Goal: Task Accomplishment & Management: Manage account settings

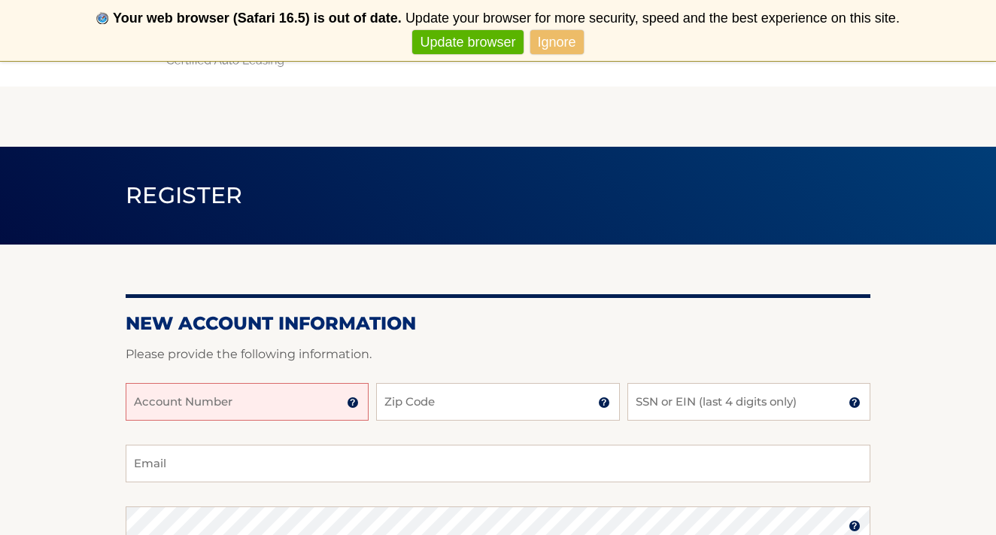
click at [271, 394] on input "Account Number" at bounding box center [247, 402] width 243 height 38
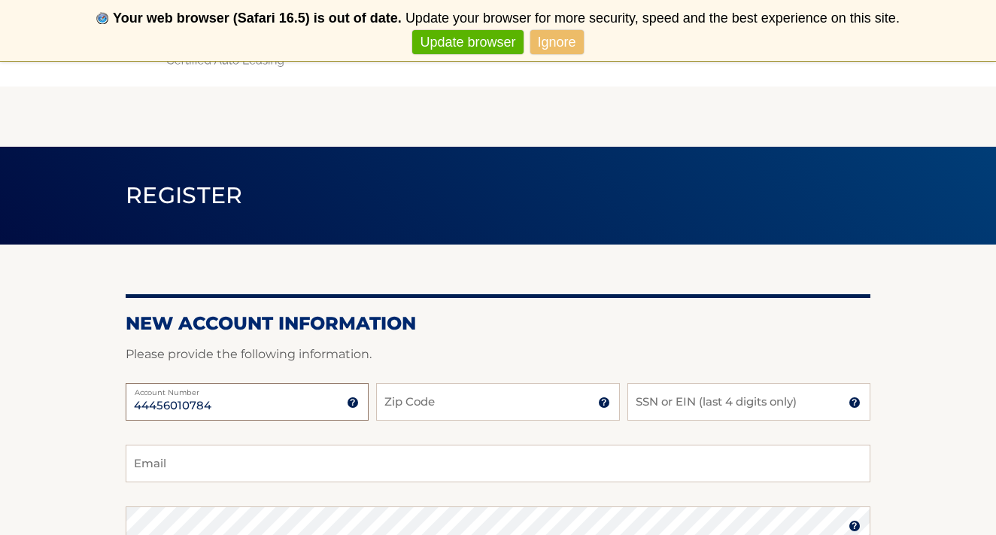
type input "44456010784"
type input "11530"
click at [672, 400] on input "SSN or EIN (last 4 digits only)" at bounding box center [748, 402] width 243 height 38
type input "1405"
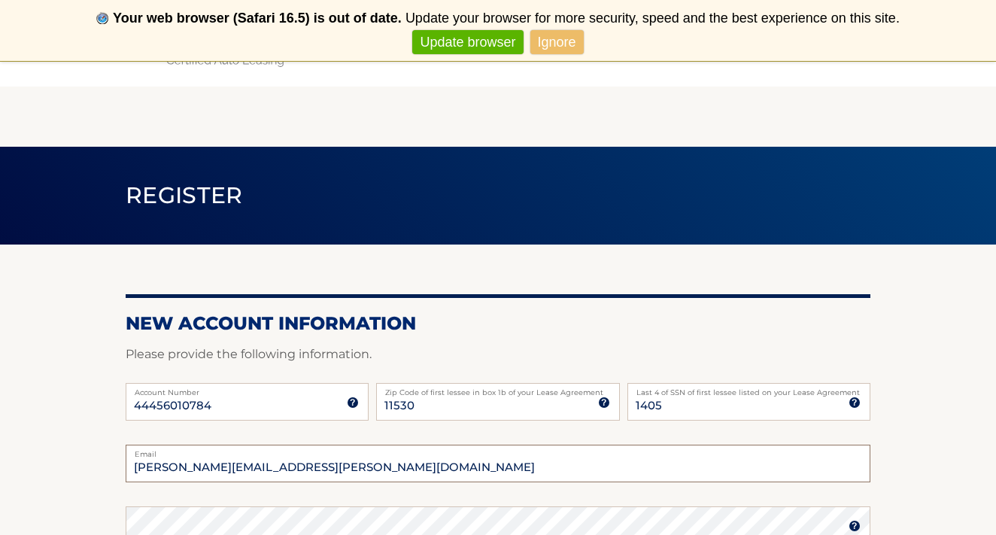
type input "erica.balkema@gmail.com"
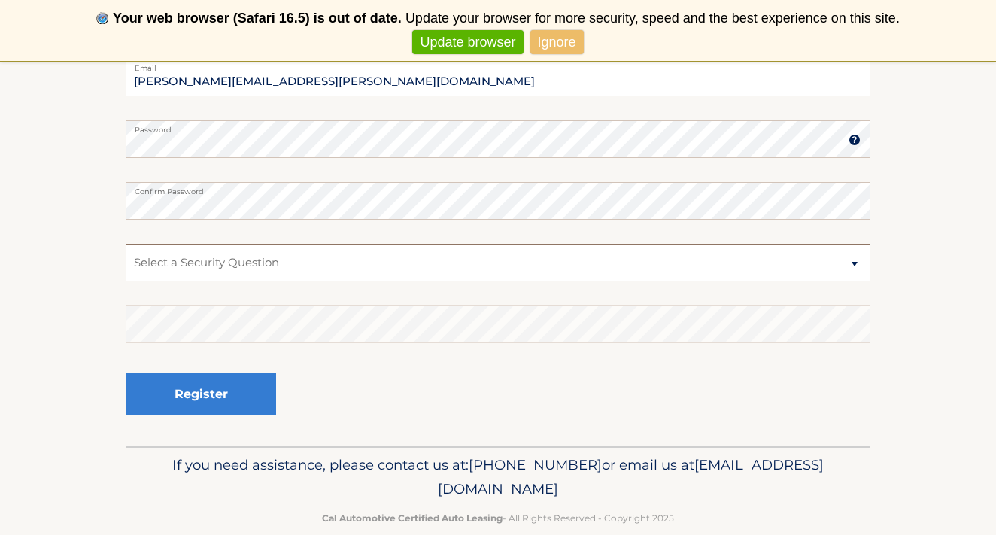
scroll to position [387, 0]
select select "1"
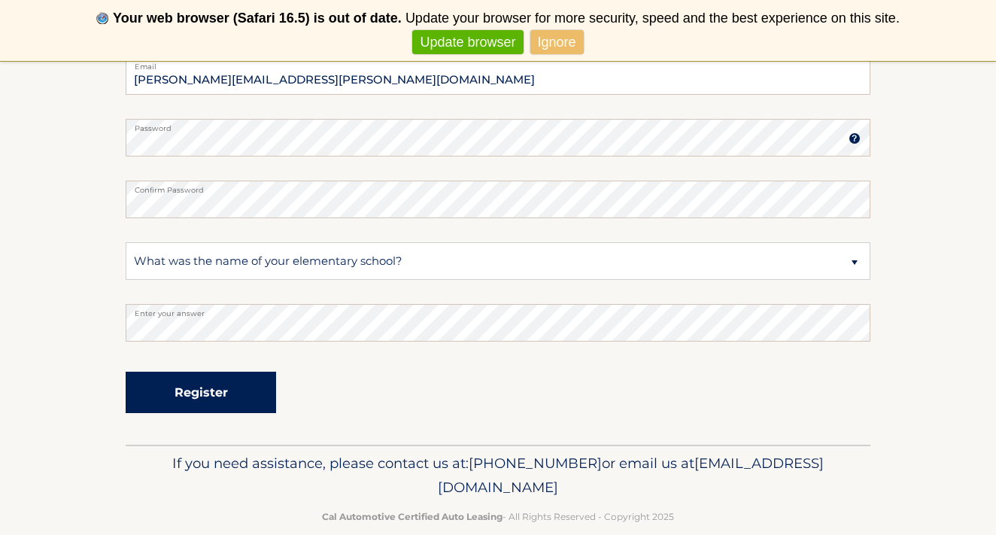
drag, startPoint x: 200, startPoint y: 356, endPoint x: 154, endPoint y: 405, distance: 67.0
click at [154, 405] on button "Register" at bounding box center [201, 391] width 150 height 41
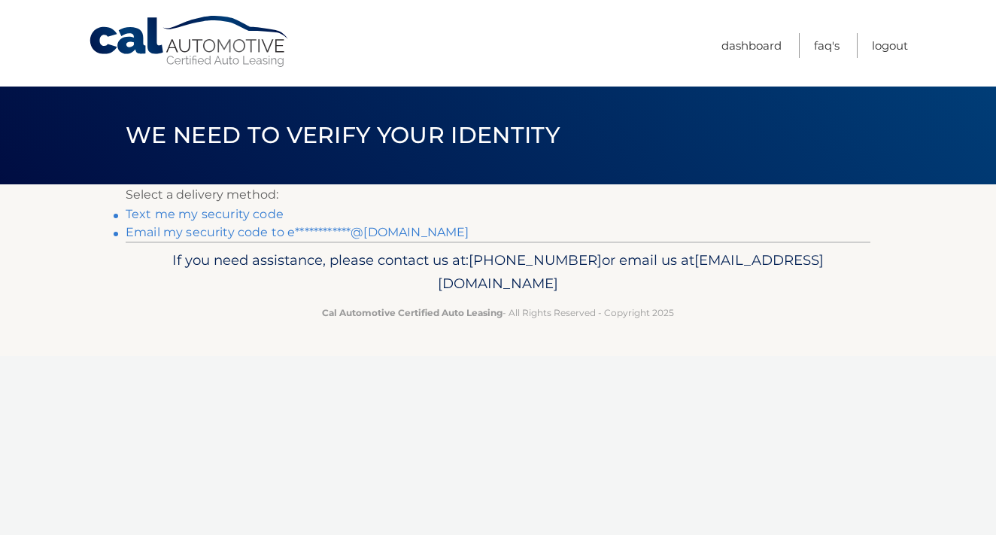
click at [213, 218] on link "Text me my security code" at bounding box center [205, 214] width 158 height 14
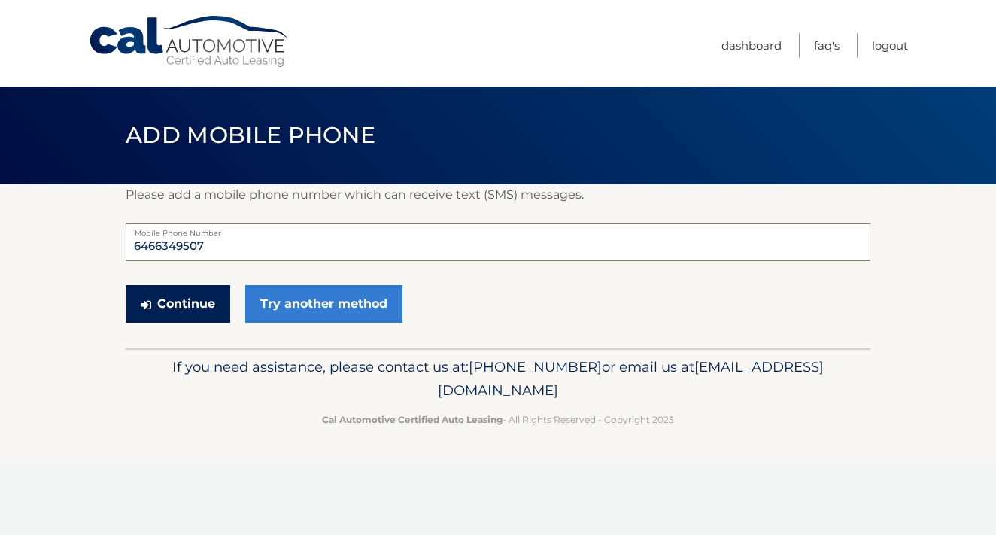
type input "6466349507"
click at [190, 314] on button "Continue" at bounding box center [178, 304] width 105 height 38
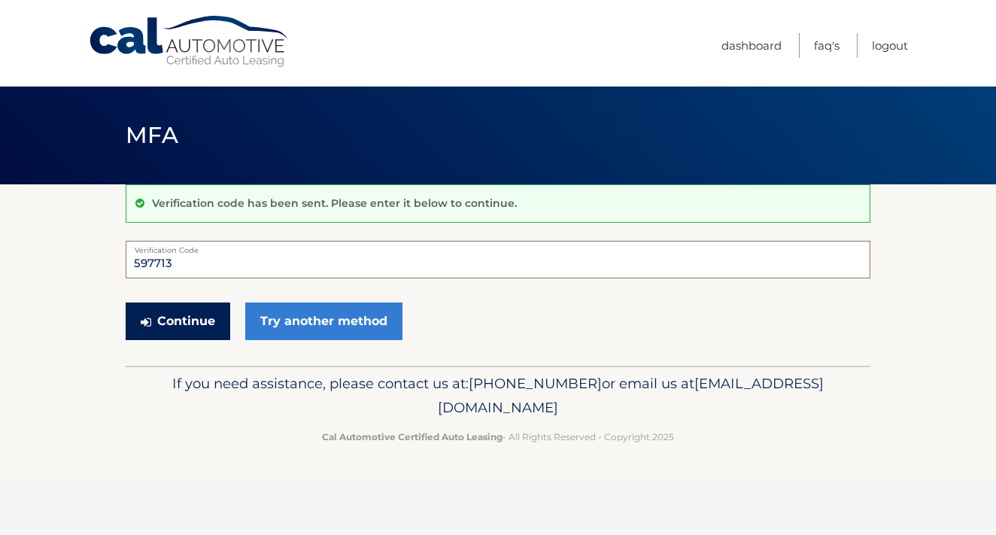
type input "597713"
click at [165, 326] on button "Continue" at bounding box center [178, 321] width 105 height 38
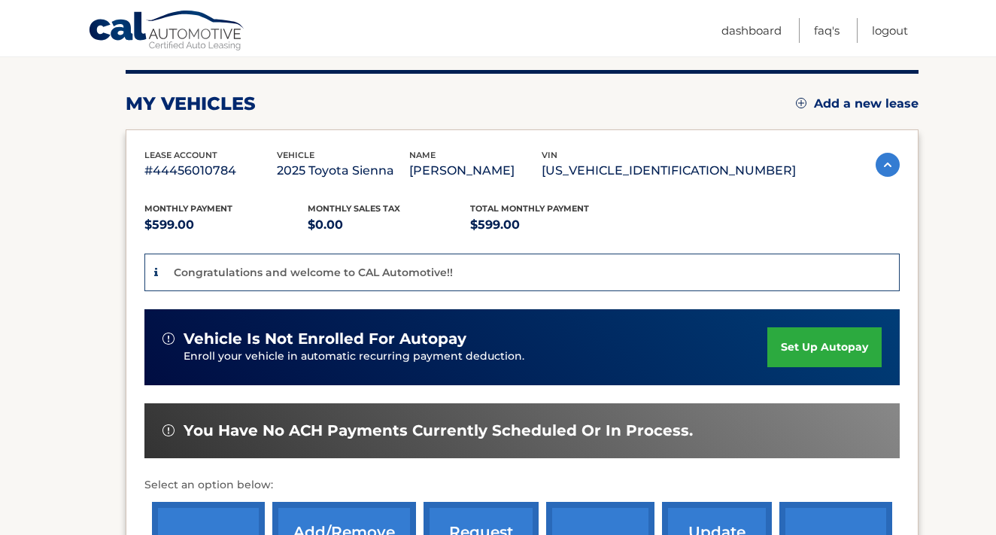
scroll to position [202, 0]
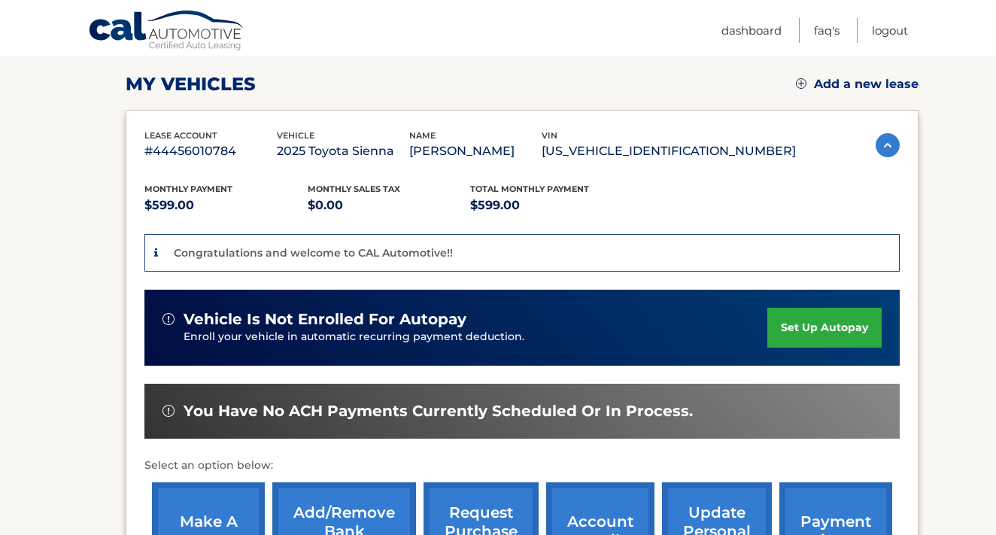
click at [817, 317] on link "set up autopay" at bounding box center [824, 328] width 114 height 40
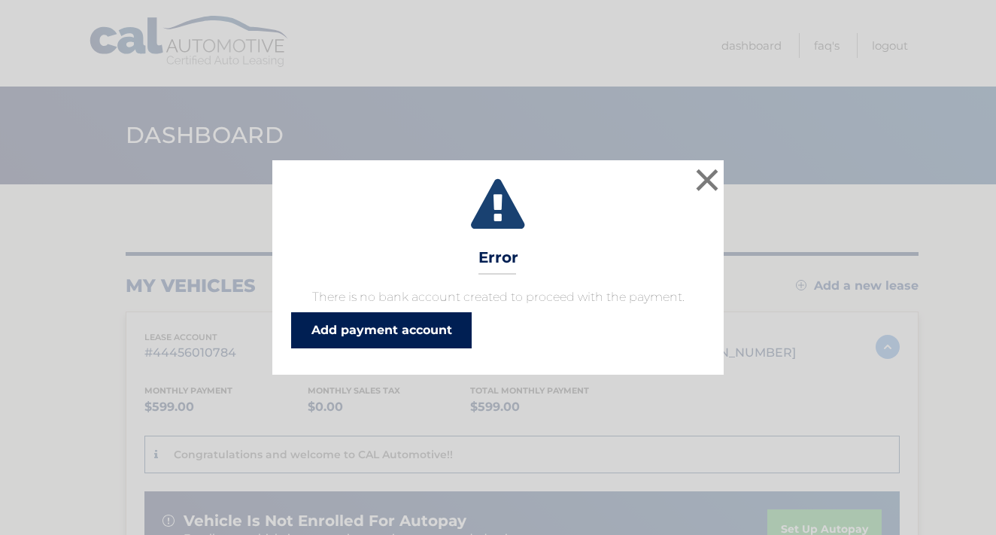
click at [402, 335] on link "Add payment account" at bounding box center [381, 330] width 180 height 36
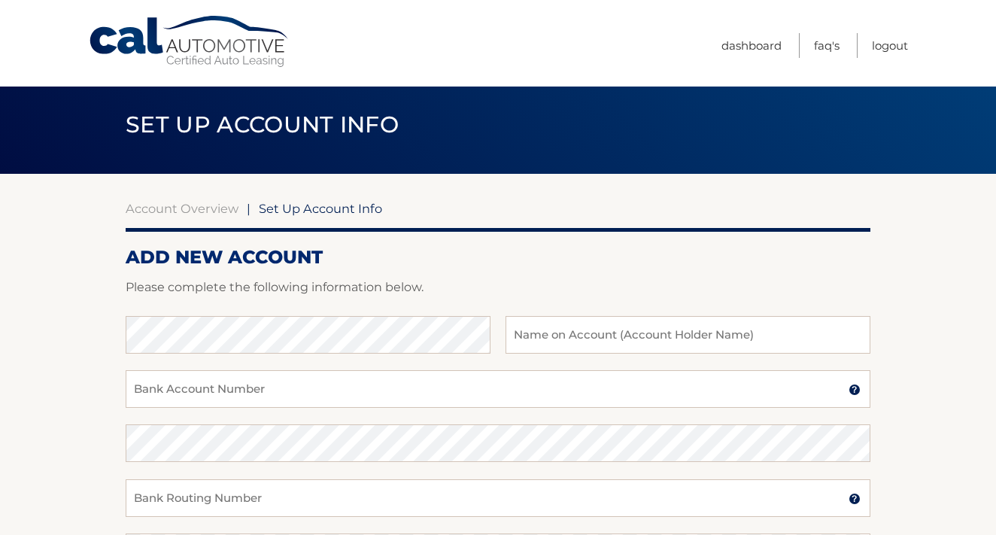
scroll to position [13, 0]
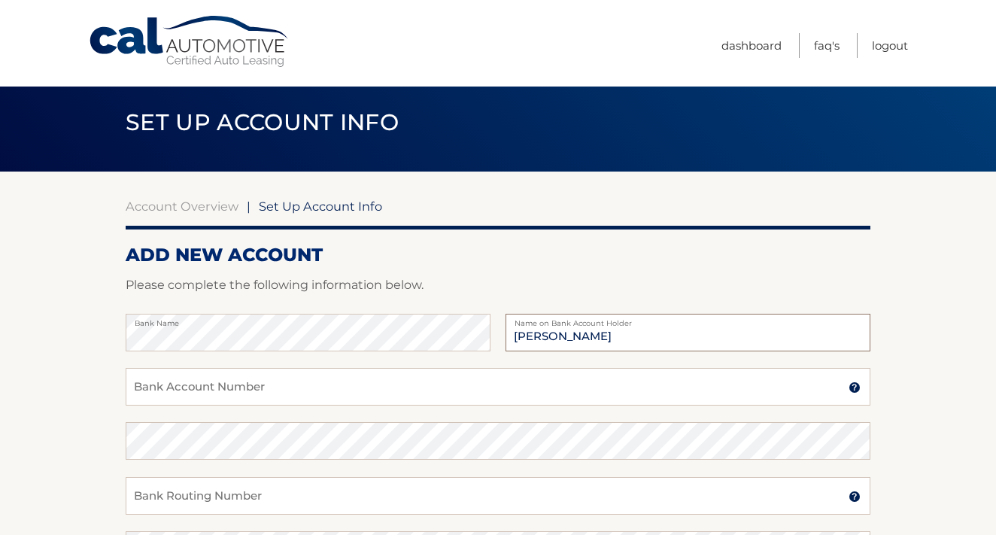
type input "erica Balkema"
click at [243, 401] on input "Bank Account Number" at bounding box center [498, 387] width 744 height 38
type input "483084737738"
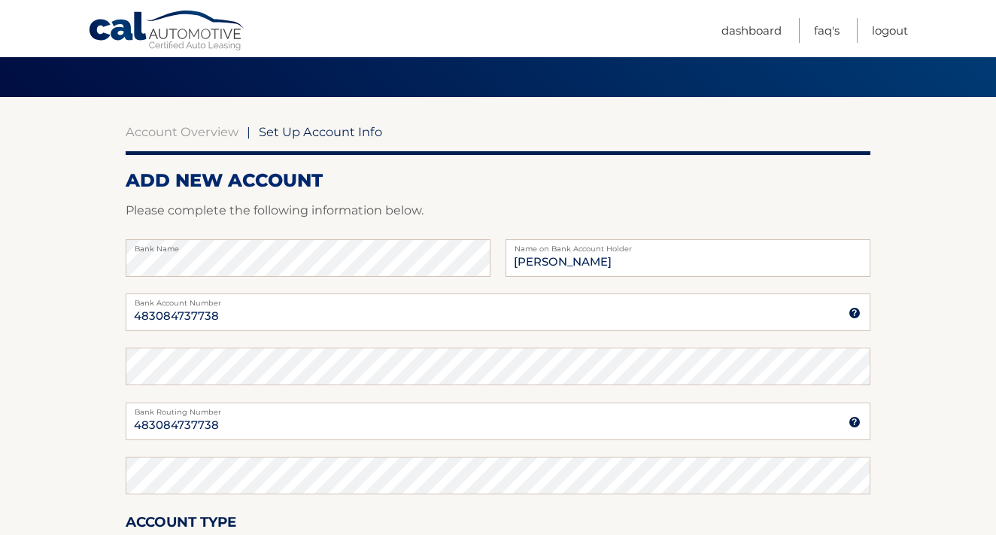
scroll to position [101, 0]
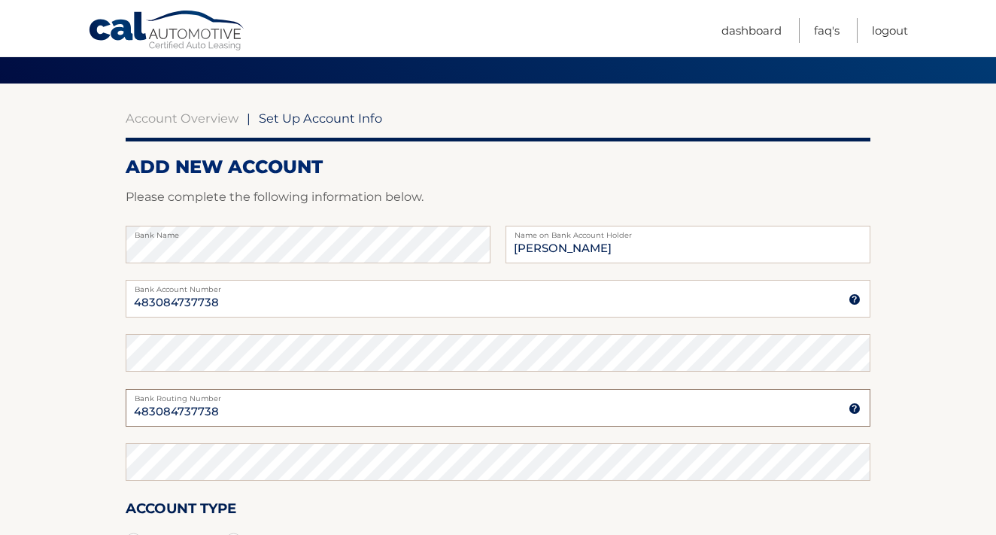
drag, startPoint x: 250, startPoint y: 411, endPoint x: 102, endPoint y: 412, distance: 148.1
click at [102, 412] on section "Account Overview | Set Up Account Info ADD NEW ACCOUNT Please complete the foll…" at bounding box center [498, 370] width 996 height 574
click at [180, 426] on div "Bank Routing Number A 9-digit number at the lower left corner of a check. Conta…" at bounding box center [498, 416] width 744 height 54
click at [176, 409] on input "Bank Routing Number" at bounding box center [498, 408] width 744 height 38
type input "021000322"
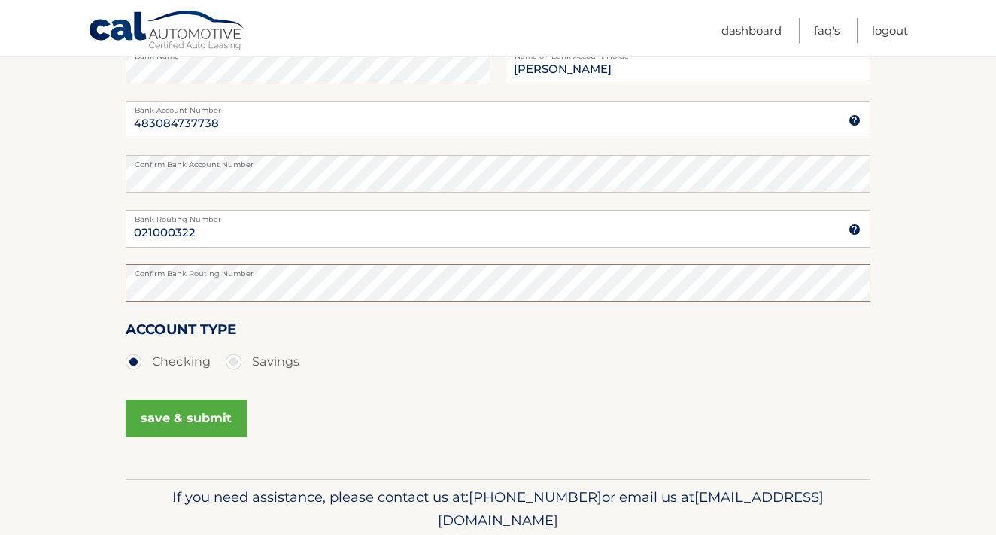
scroll to position [320, 0]
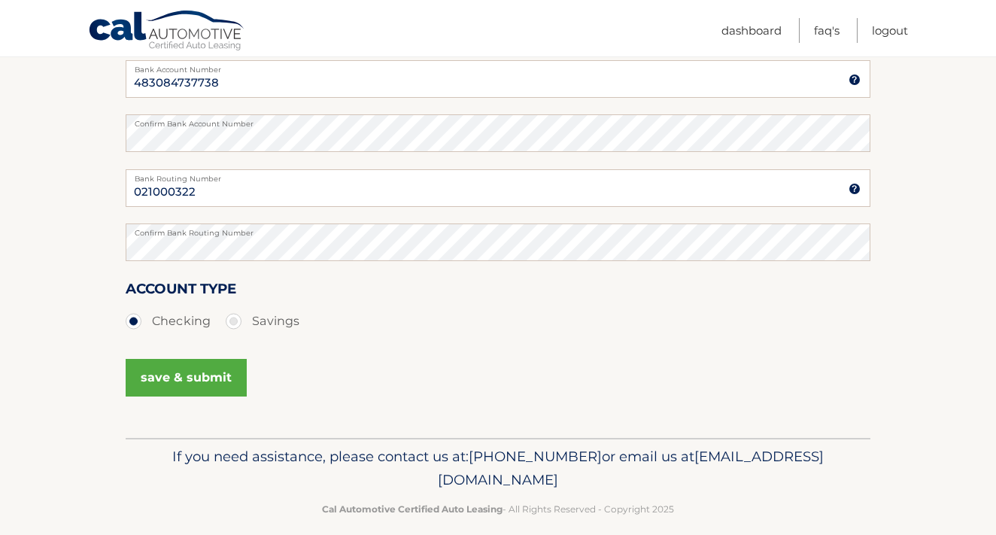
click at [192, 381] on button "save & submit" at bounding box center [186, 378] width 121 height 38
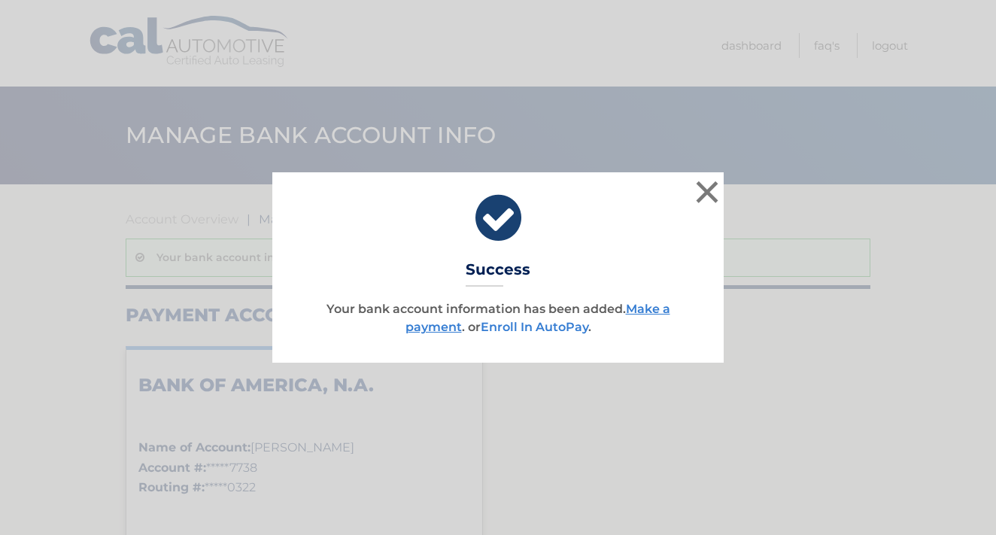
click at [556, 329] on link "Enroll In AutoPay" at bounding box center [535, 327] width 108 height 14
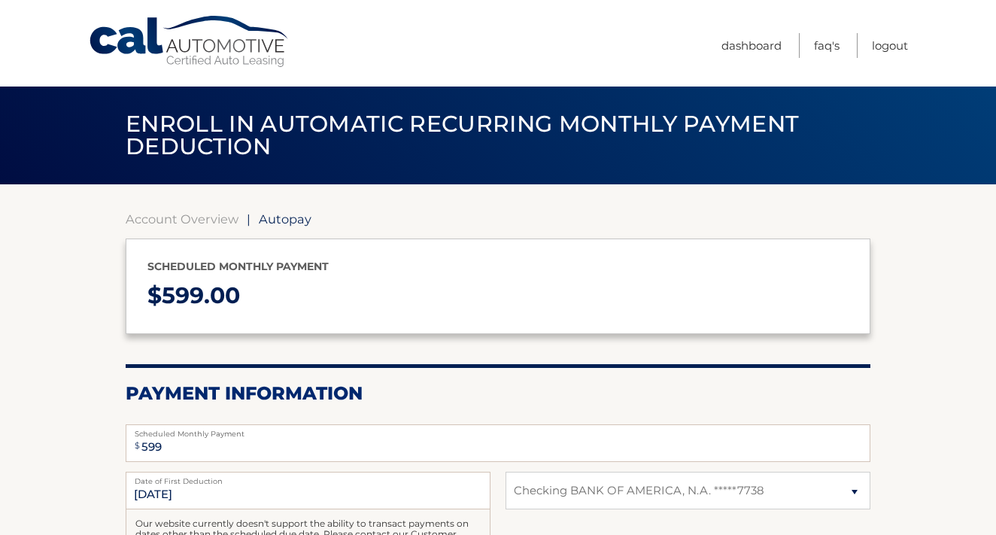
select select "Y2YzYTU5NDUtZGMwMS00YTg2LWJmOTgtZWUzNjJhOTc2OTk2"
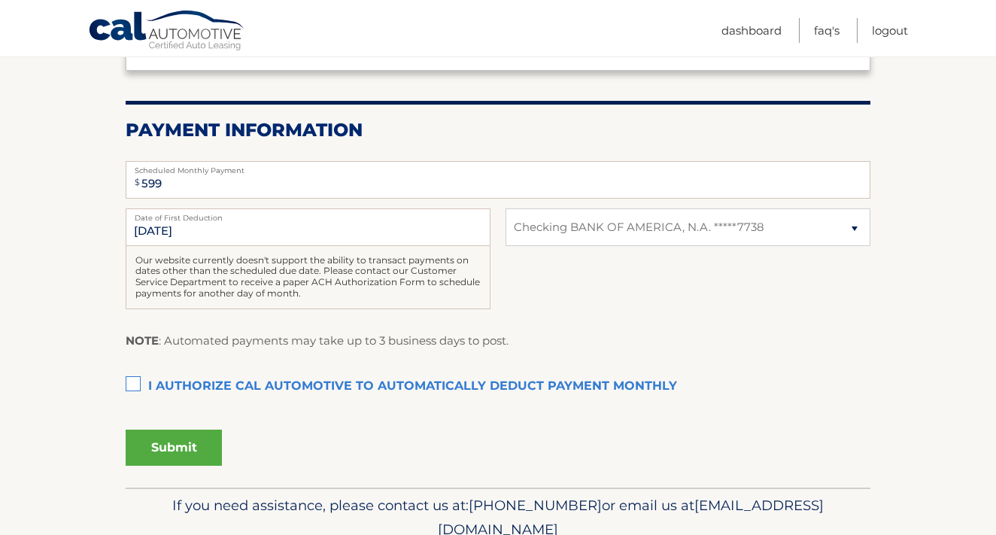
scroll to position [320, 0]
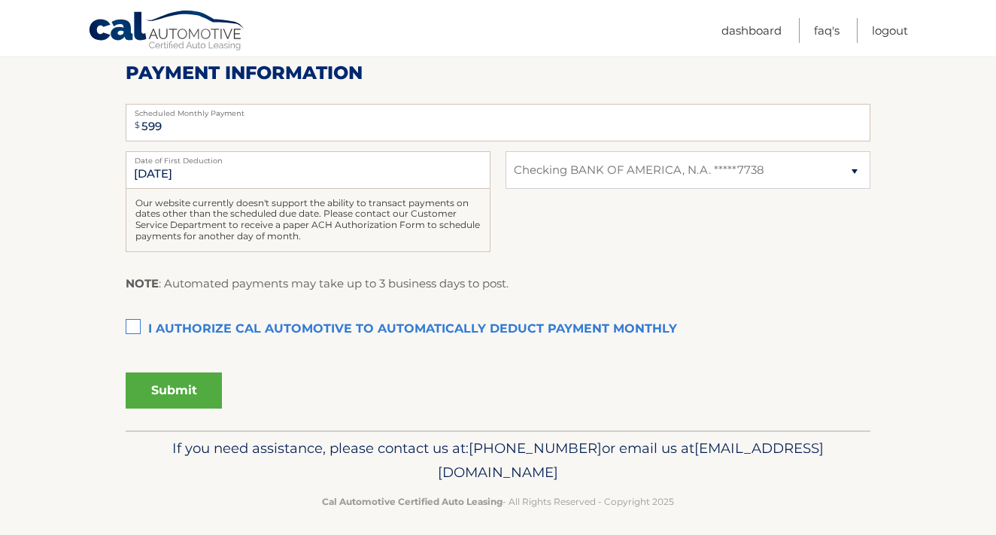
click at [128, 319] on label "I authorize cal automotive to automatically deduct payment monthly This checkbo…" at bounding box center [498, 329] width 744 height 30
click at [0, 0] on input "I authorize cal automotive to automatically deduct payment monthly This checkbo…" at bounding box center [0, 0] width 0 height 0
click at [166, 384] on button "Submit" at bounding box center [174, 390] width 96 height 36
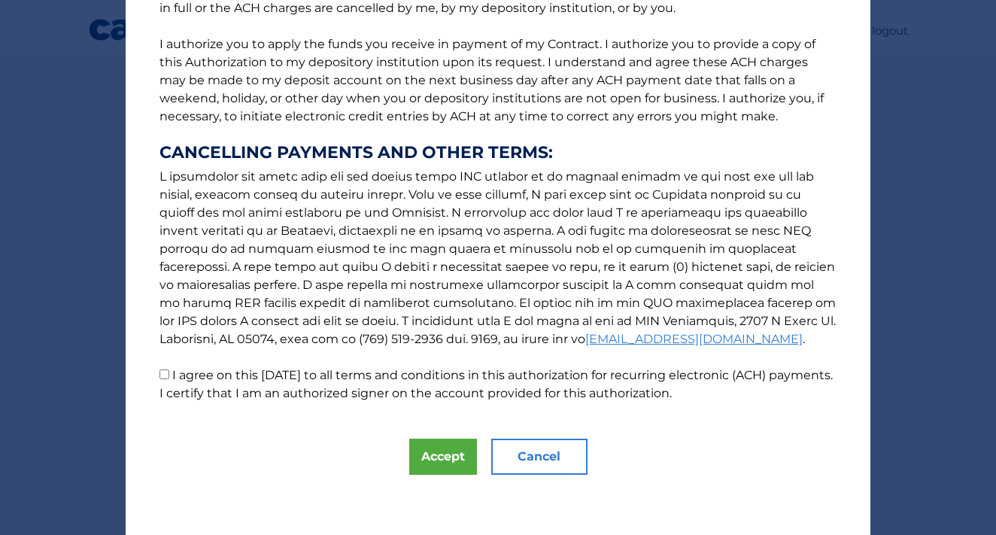
scroll to position [176, 0]
click at [442, 459] on button "Accept" at bounding box center [443, 456] width 68 height 36
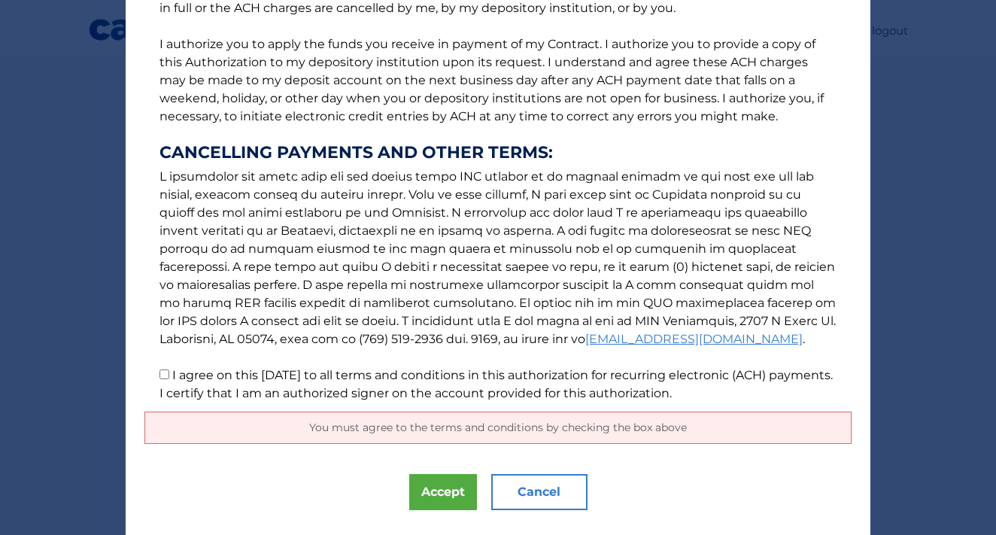
click at [162, 376] on input "I agree on this 09/15/2025 to all terms and conditions in this authorization fo…" at bounding box center [164, 374] width 10 height 10
checkbox input "true"
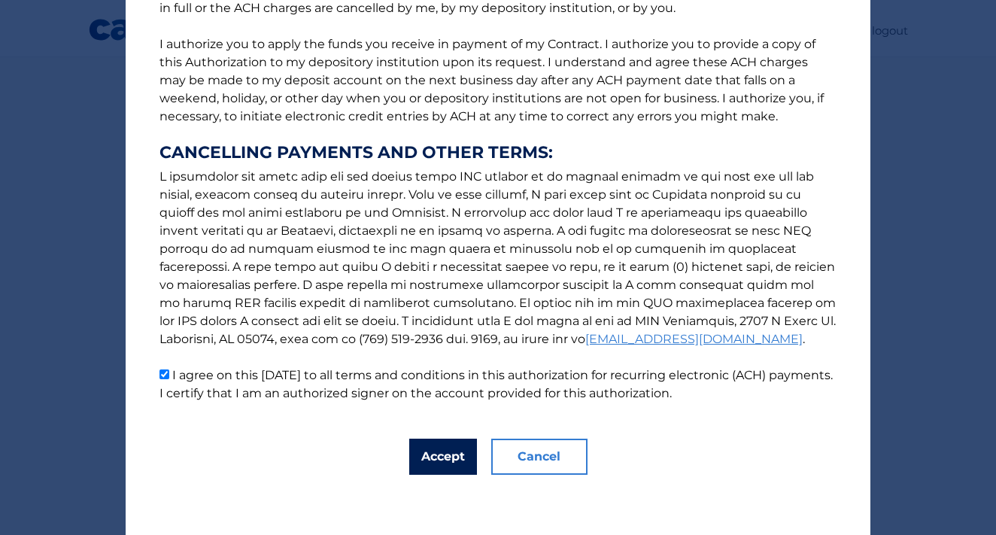
click at [432, 459] on button "Accept" at bounding box center [443, 456] width 68 height 36
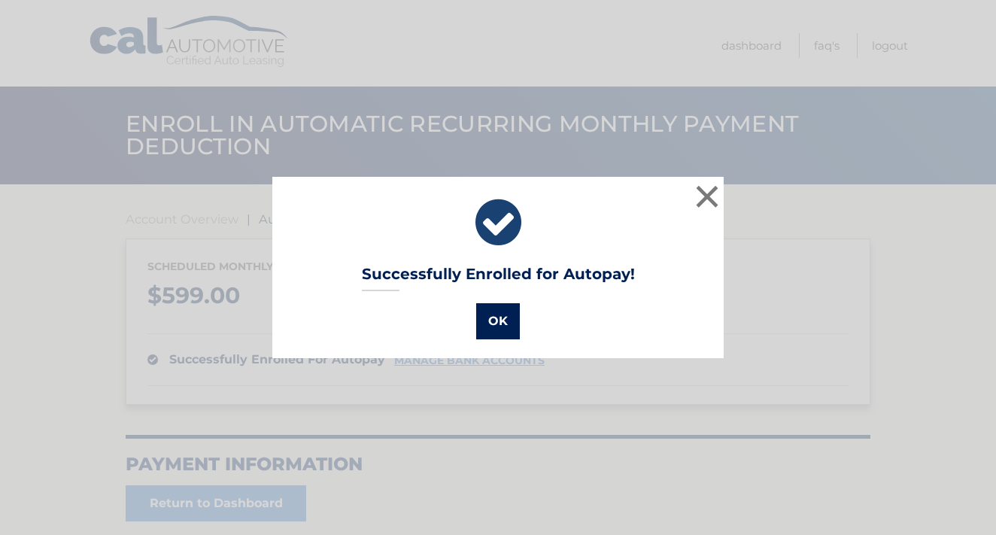
click at [491, 318] on button "OK" at bounding box center [498, 321] width 44 height 36
